Goal: Use online tool/utility: Utilize a website feature to perform a specific function

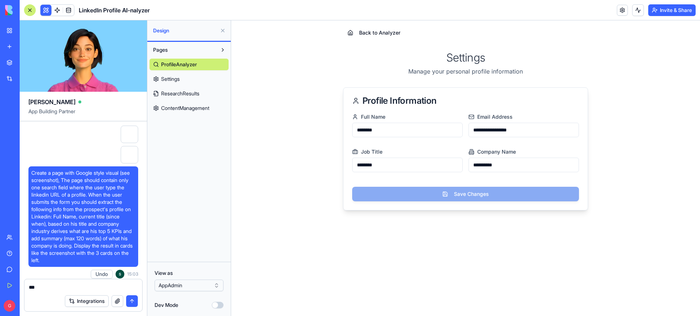
scroll to position [11288, 0]
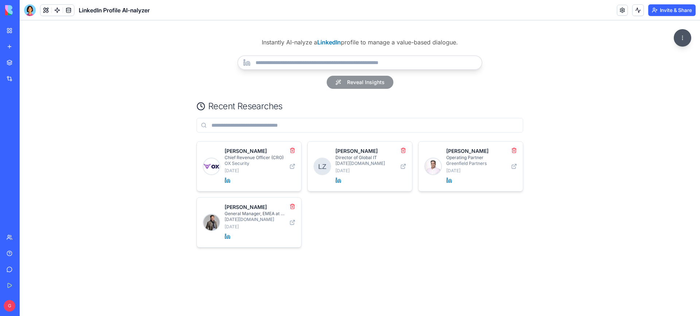
click at [27, 147] on div "LinkedIn Profile AI-nalyzer" at bounding box center [17, 145] width 20 height 7
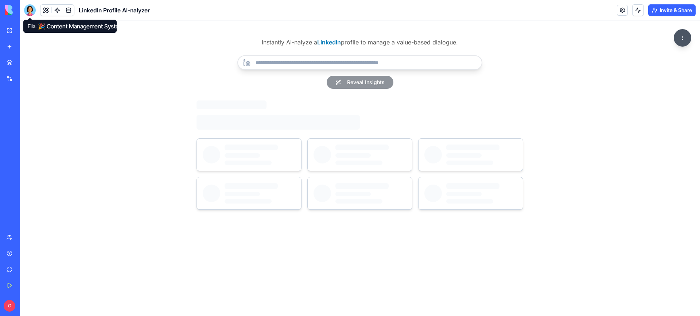
click at [31, 7] on div at bounding box center [30, 10] width 12 height 12
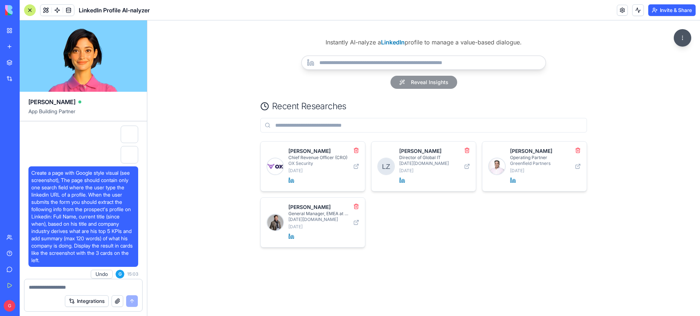
scroll to position [11288, 0]
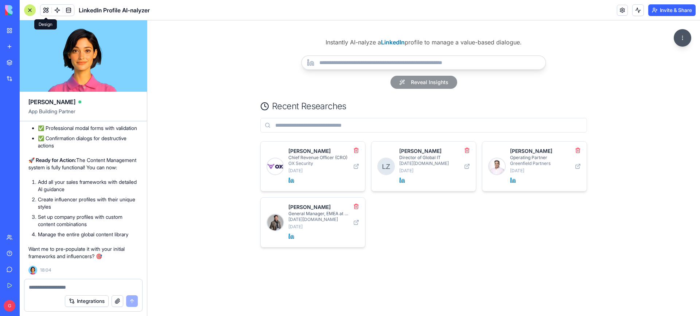
click at [46, 11] on button at bounding box center [45, 10] width 11 height 11
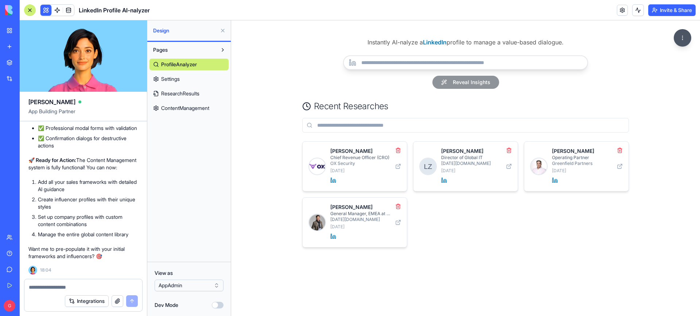
click at [198, 109] on span "ContentManagement" at bounding box center [185, 108] width 48 height 7
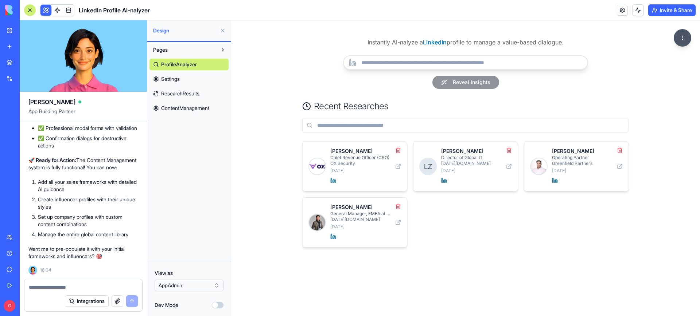
click at [198, 109] on span "ContentManagement" at bounding box center [185, 108] width 48 height 7
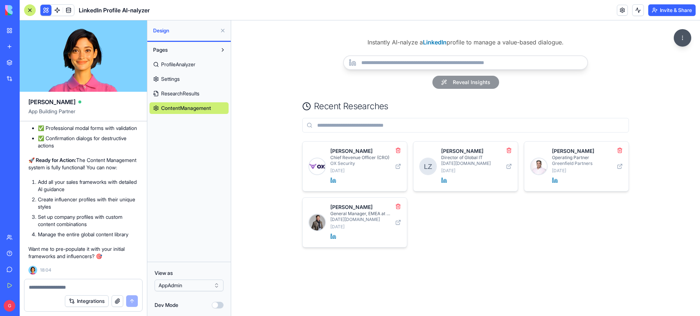
click at [198, 109] on span "ContentManagement" at bounding box center [186, 108] width 50 height 7
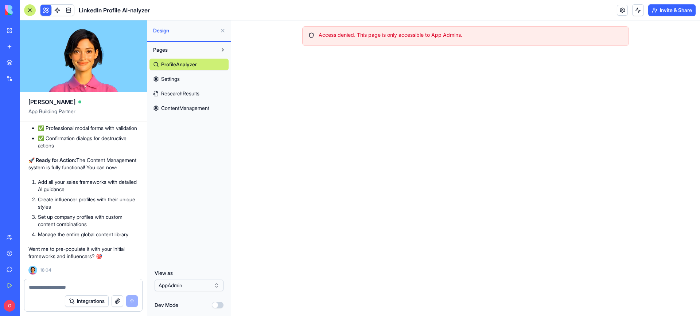
click at [198, 109] on span "ContentManagement" at bounding box center [185, 108] width 48 height 7
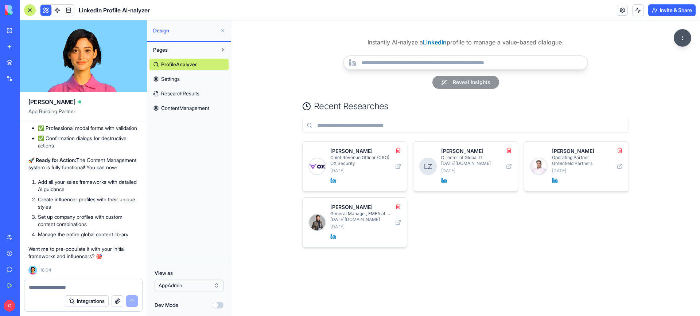
click at [182, 286] on html "BETA My Workspace New app Marketplace Integrations Recent AI Ad Generator Task …" at bounding box center [350, 158] width 700 height 316
click at [193, 109] on span "ContentManagement" at bounding box center [185, 108] width 48 height 7
click at [682, 39] on html "Instantly AI-nalyze a LinkedIn profile to manage a value-based dialogue. Reveal…" at bounding box center [465, 168] width 469 height 296
click at [653, 57] on link "Settings" at bounding box center [656, 56] width 66 height 12
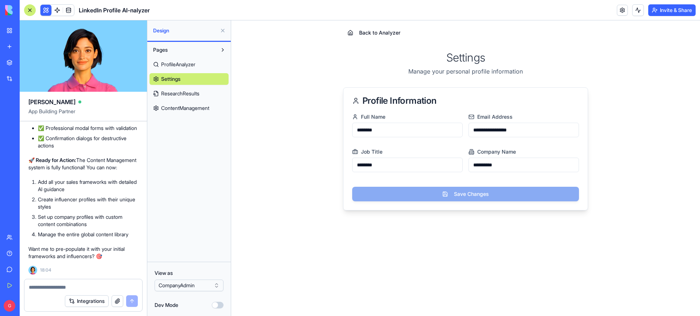
click at [187, 285] on html "BETA My Workspace New app Marketplace Integrations Recent AI Ad Generator Task …" at bounding box center [350, 158] width 700 height 316
click at [176, 108] on span "ContentManagement" at bounding box center [185, 108] width 48 height 7
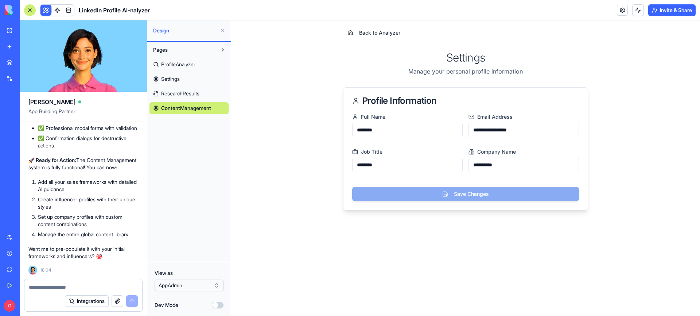
click at [177, 93] on span "ResearchResults" at bounding box center [180, 93] width 38 height 7
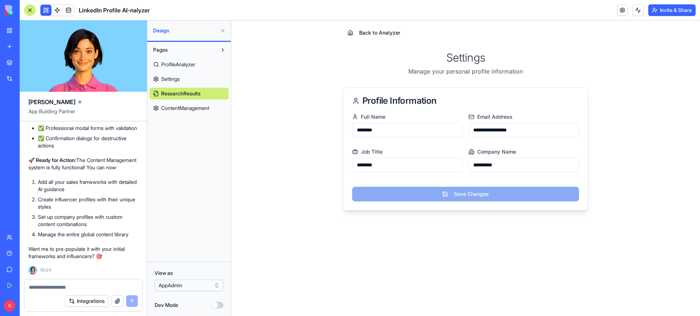
click at [175, 75] on span "Settings" at bounding box center [170, 78] width 19 height 7
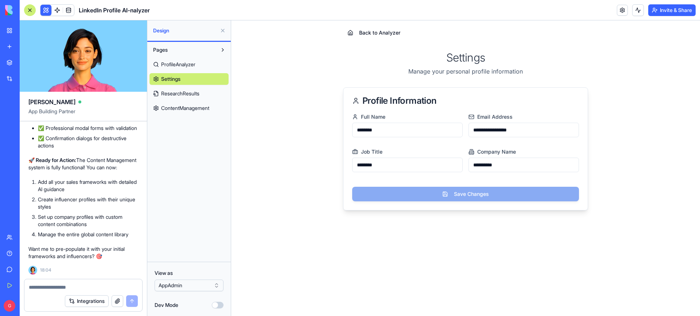
click at [175, 67] on span "ProfileAnalyzer" at bounding box center [178, 64] width 34 height 7
click at [174, 79] on span "Settings" at bounding box center [170, 78] width 19 height 7
click at [214, 47] on button "Pages" at bounding box center [182, 50] width 67 height 12
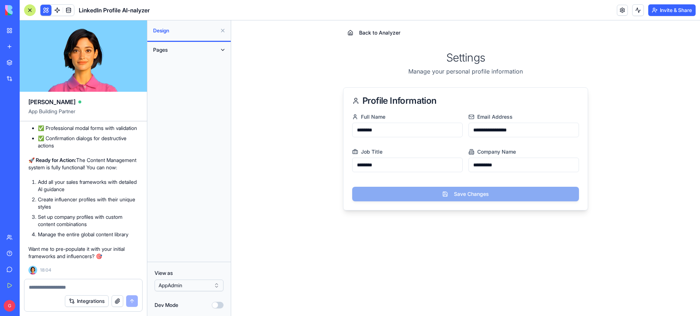
click at [214, 47] on button "Pages" at bounding box center [182, 50] width 67 height 12
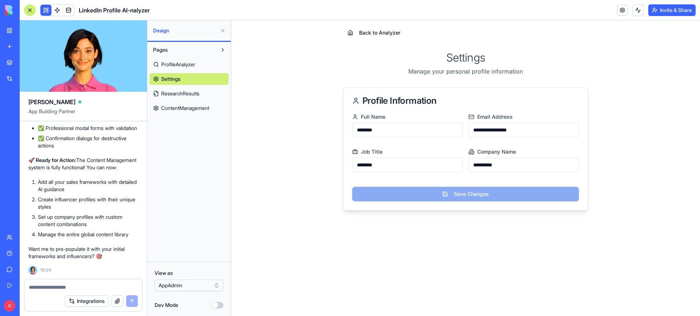
click at [186, 64] on span "ProfileAnalyzer" at bounding box center [178, 64] width 34 height 7
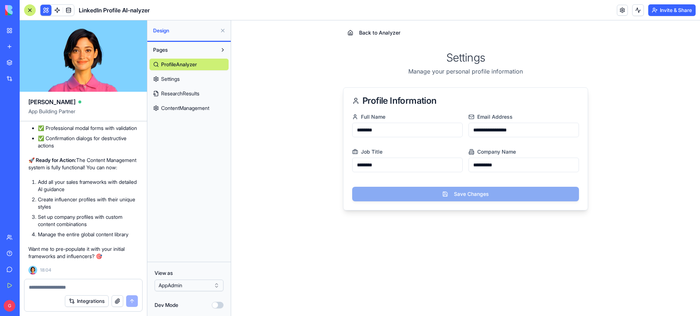
click at [164, 91] on span "ResearchResults" at bounding box center [180, 93] width 38 height 7
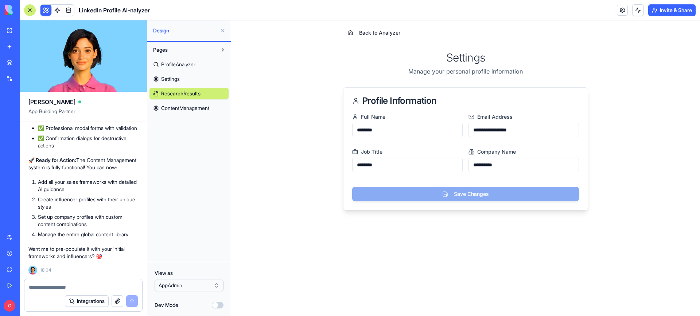
click at [183, 61] on span "ProfileAnalyzer" at bounding box center [178, 64] width 34 height 7
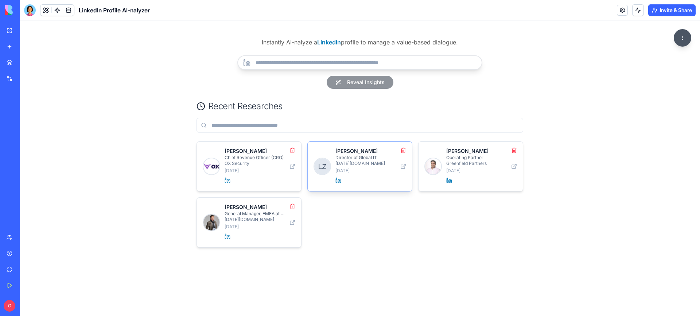
click at [370, 160] on p "Director of Global IT" at bounding box center [365, 158] width 61 height 6
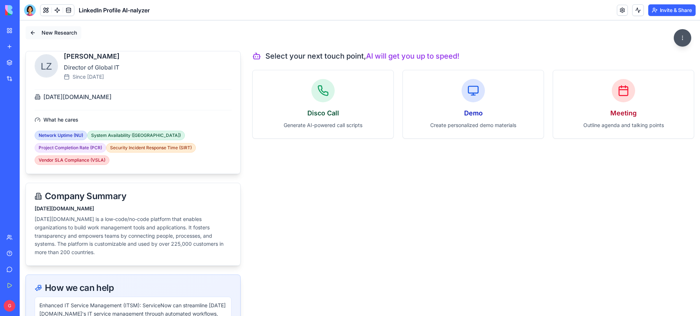
click at [35, 32] on button "New Research" at bounding box center [54, 32] width 56 height 13
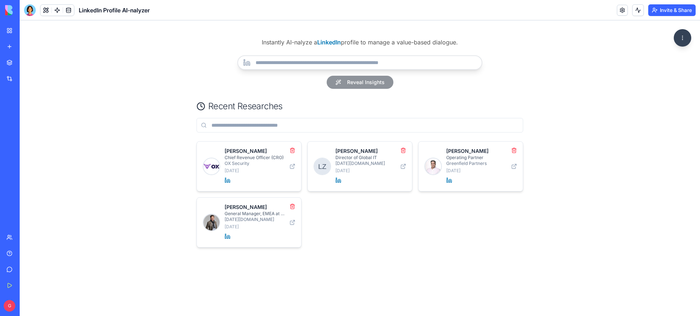
click at [678, 38] on html "Instantly AI-nalyze a LinkedIn profile to manage a value-based dialogue. Reveal…" at bounding box center [360, 168] width 680 height 296
click at [47, 10] on button at bounding box center [45, 10] width 11 height 11
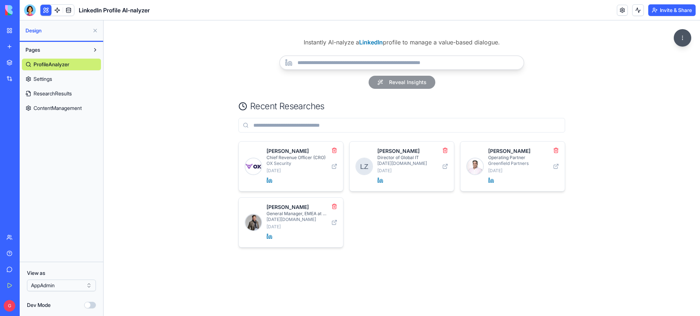
click at [57, 283] on html "BETA My Workspace New app Marketplace Integrations Recent AI Ad Generator Task …" at bounding box center [350, 158] width 700 height 316
click at [68, 172] on html "BETA My Workspace New app Marketplace Integrations Recent AI Ad Generator Task …" at bounding box center [350, 158] width 700 height 316
click at [50, 288] on html "BETA My Workspace New app Marketplace Integrations Recent AI Ad Generator Task …" at bounding box center [350, 158] width 700 height 316
click at [80, 175] on html "BETA My Workspace New app Marketplace Integrations Recent AI Ad Generator Task …" at bounding box center [350, 158] width 700 height 316
click at [71, 78] on link "Settings" at bounding box center [61, 79] width 79 height 12
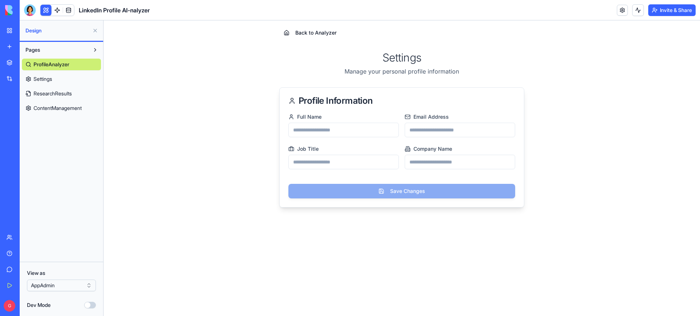
type input "********"
type input "**********"
type input "********"
type input "**********"
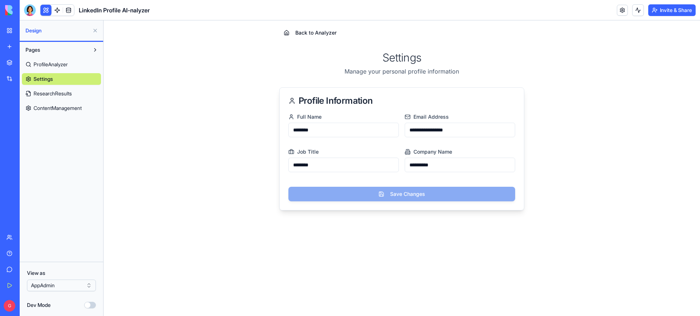
click at [70, 91] on span "ResearchResults" at bounding box center [53, 93] width 38 height 7
click at [68, 107] on span "ContentManagement" at bounding box center [58, 108] width 48 height 7
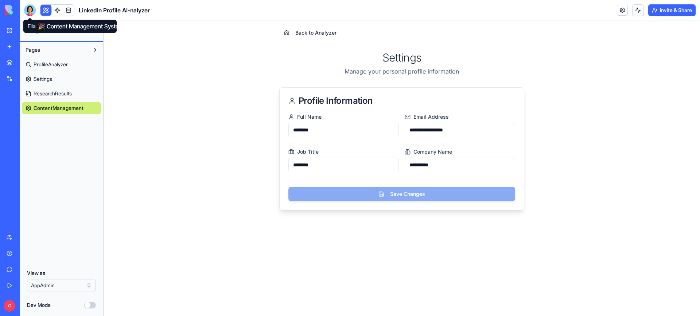
click at [29, 7] on div at bounding box center [30, 10] width 12 height 12
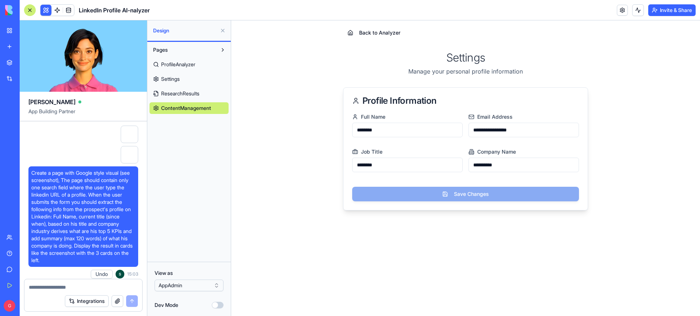
scroll to position [11288, 0]
